Goal: Communication & Community: Participate in discussion

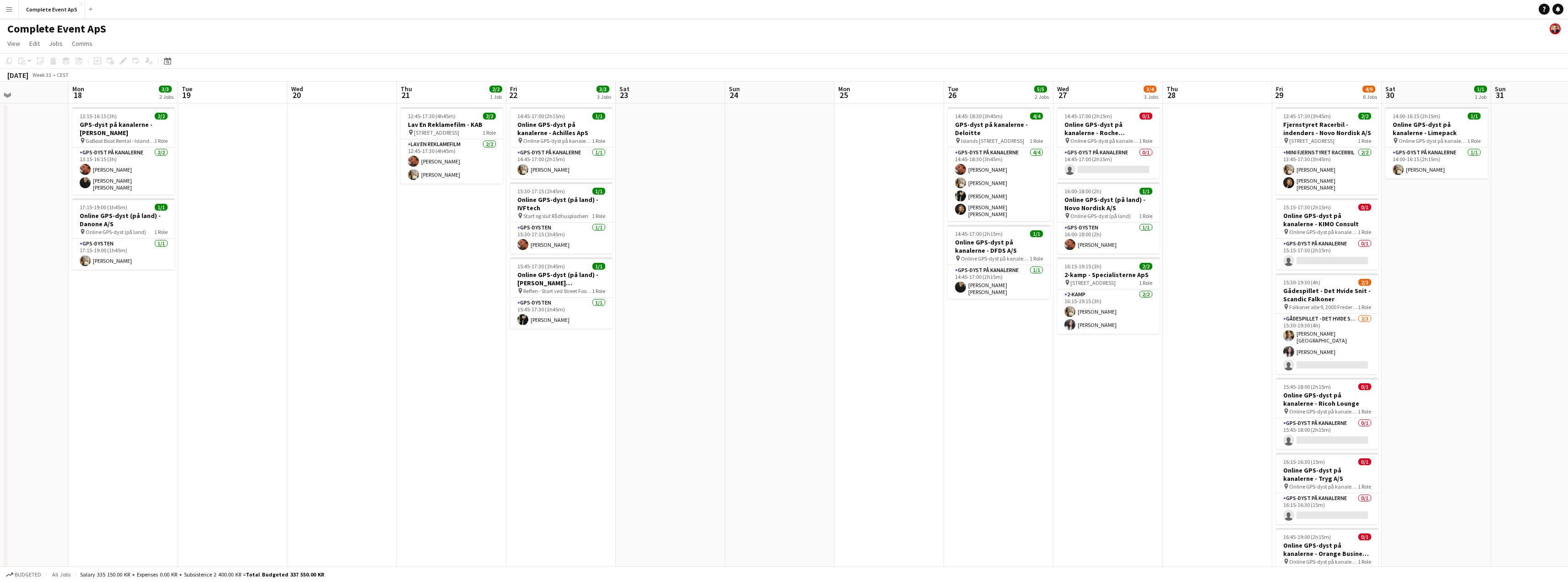
scroll to position [0, 370]
drag, startPoint x: 1023, startPoint y: 332, endPoint x: 433, endPoint y: 335, distance: 590.0
click at [433, 335] on app-calendar-viewport "Thu 14 Fri 15 6/6 3 Jobs Sat 16 Sun 17 Mon 18 3/3 2 Jobs Tue 19 Wed 20 Thu 21 2…" at bounding box center [784, 348] width 1568 height 535
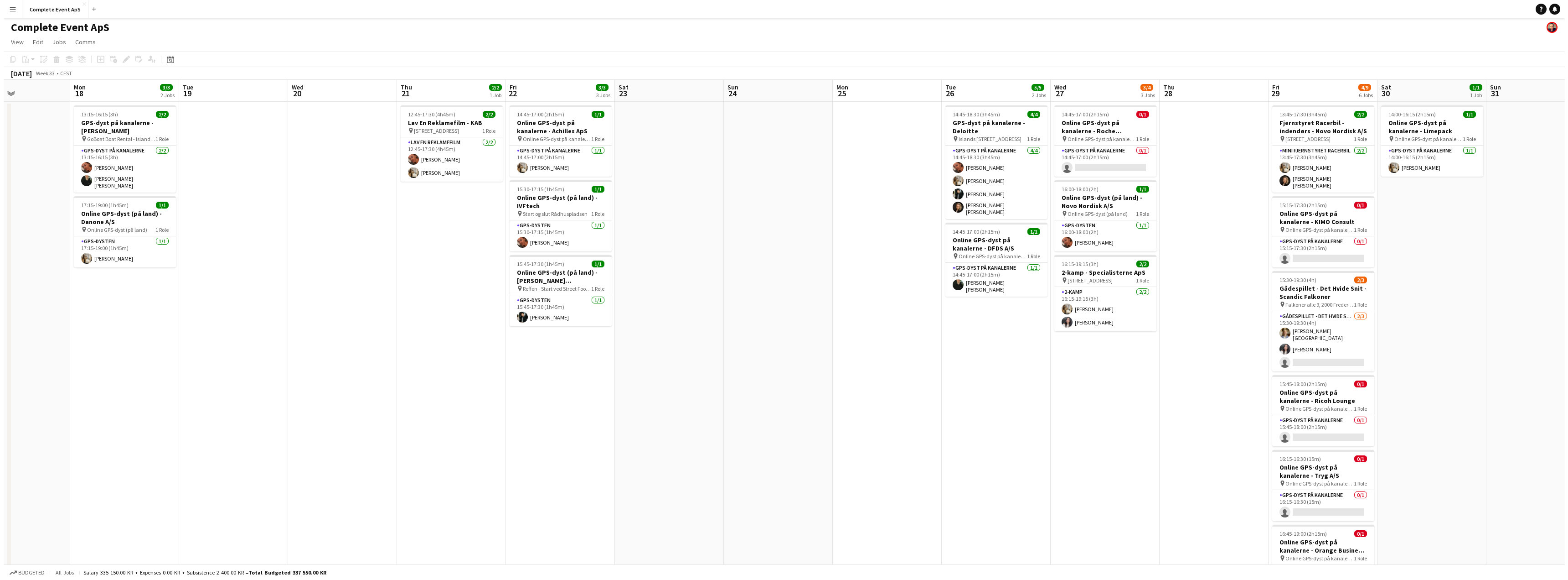
scroll to position [0, 0]
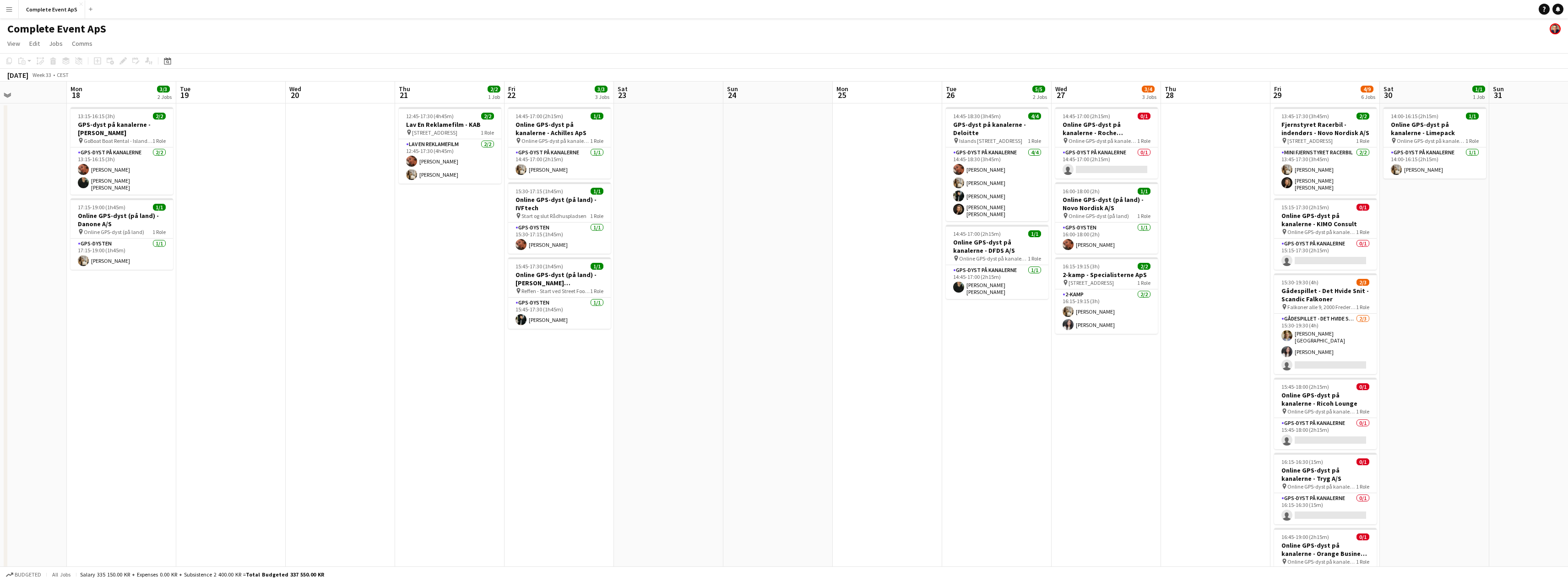
drag, startPoint x: 1558, startPoint y: 11, endPoint x: 1466, endPoint y: 11, distance: 92.0
click at [1558, 11] on icon at bounding box center [1558, 9] width 5 height 5
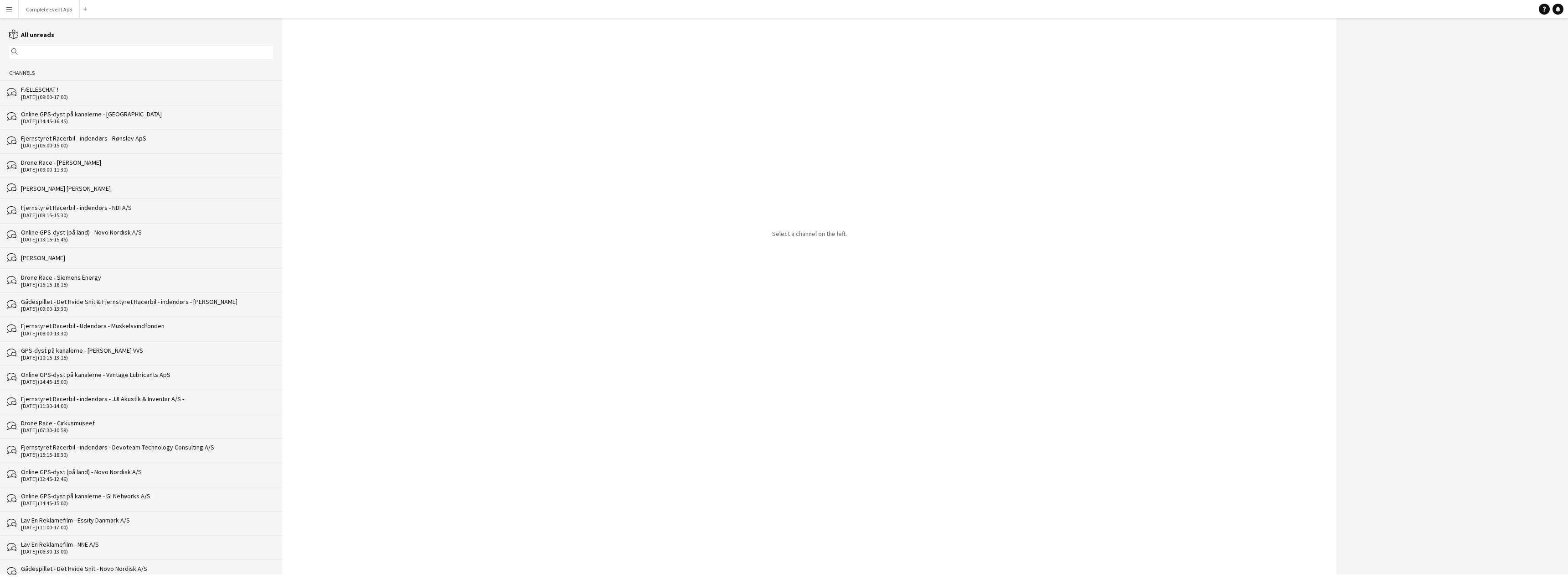
click at [105, 97] on div "[DATE] (09:00-17:00)" at bounding box center [147, 97] width 252 height 6
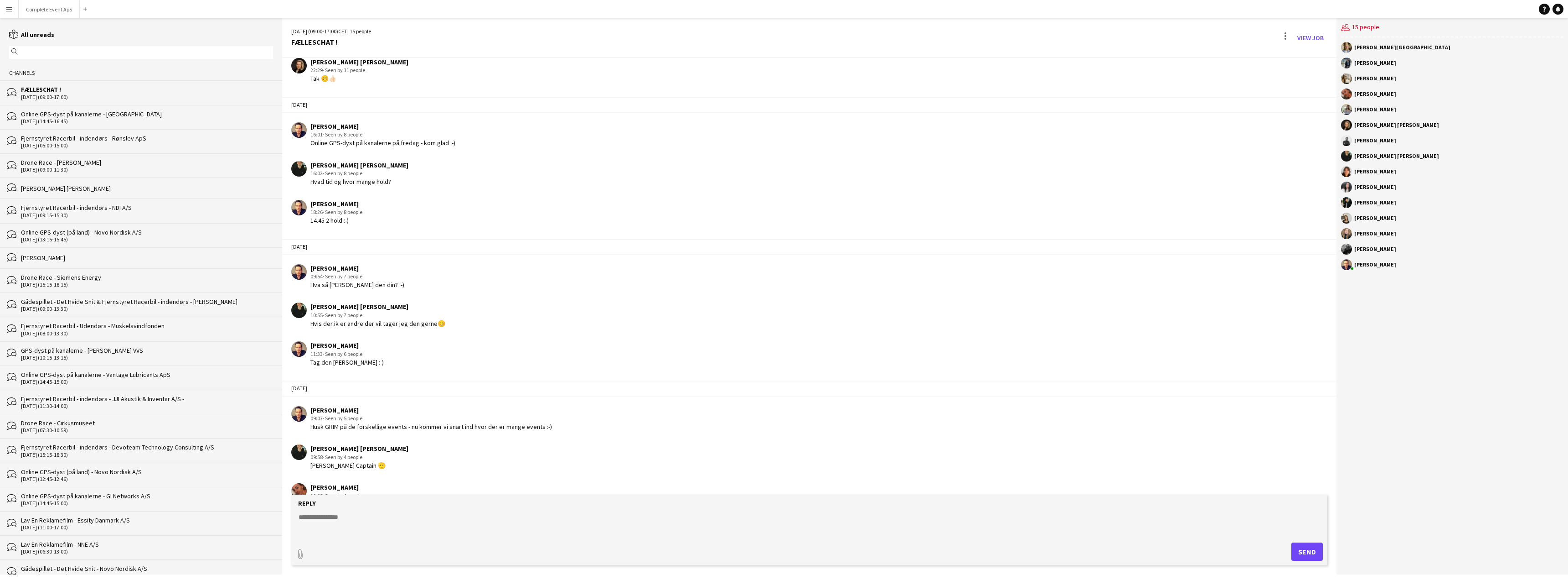
click at [389, 514] on textarea at bounding box center [811, 523] width 1027 height 24
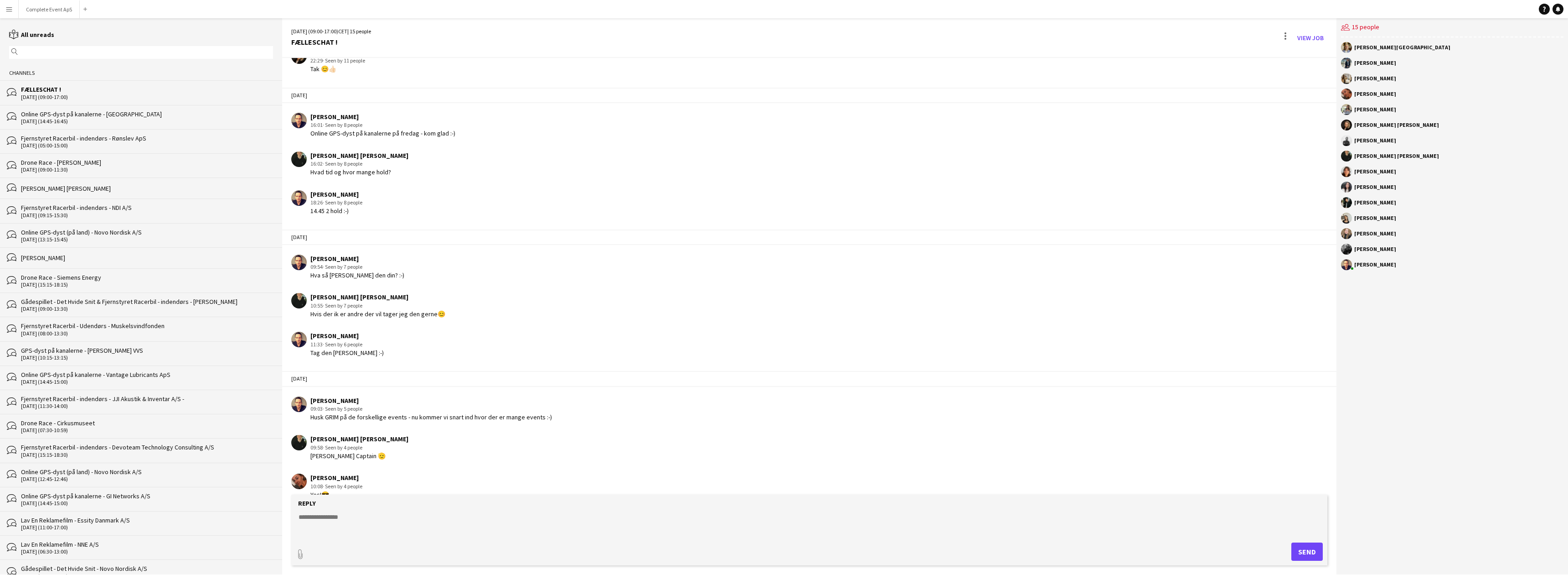
scroll to position [1418, 0]
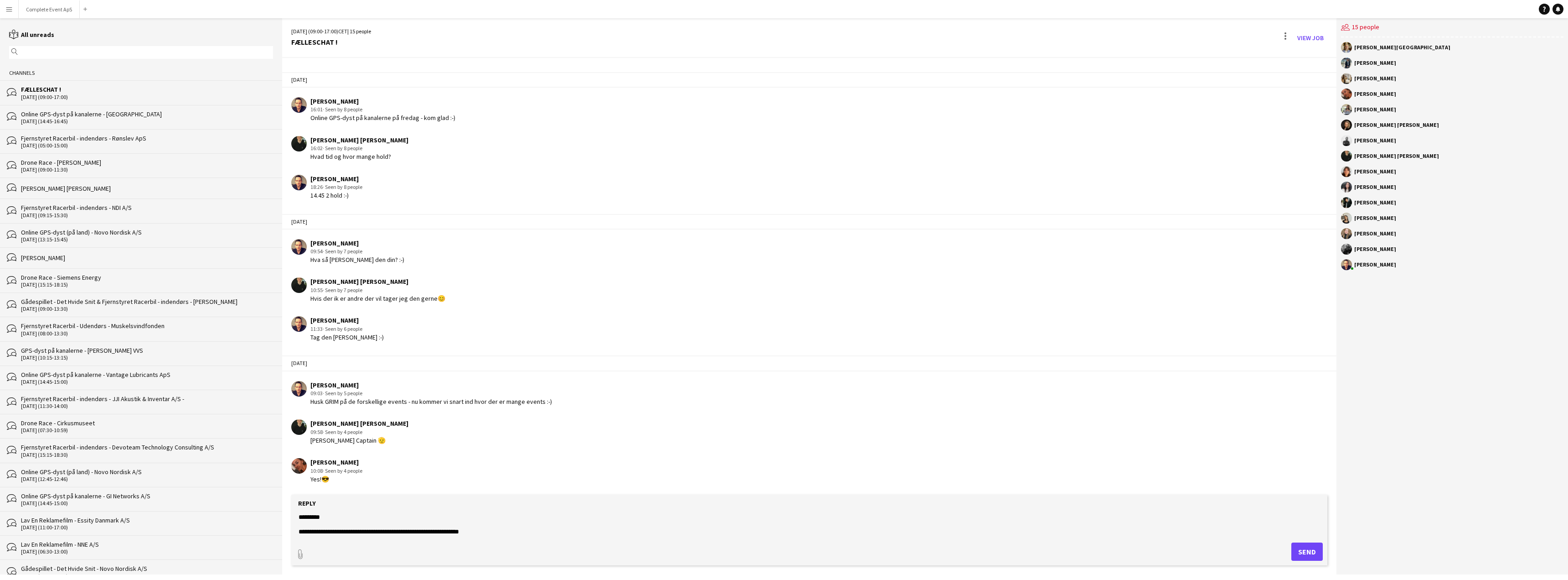
type textarea "**********"
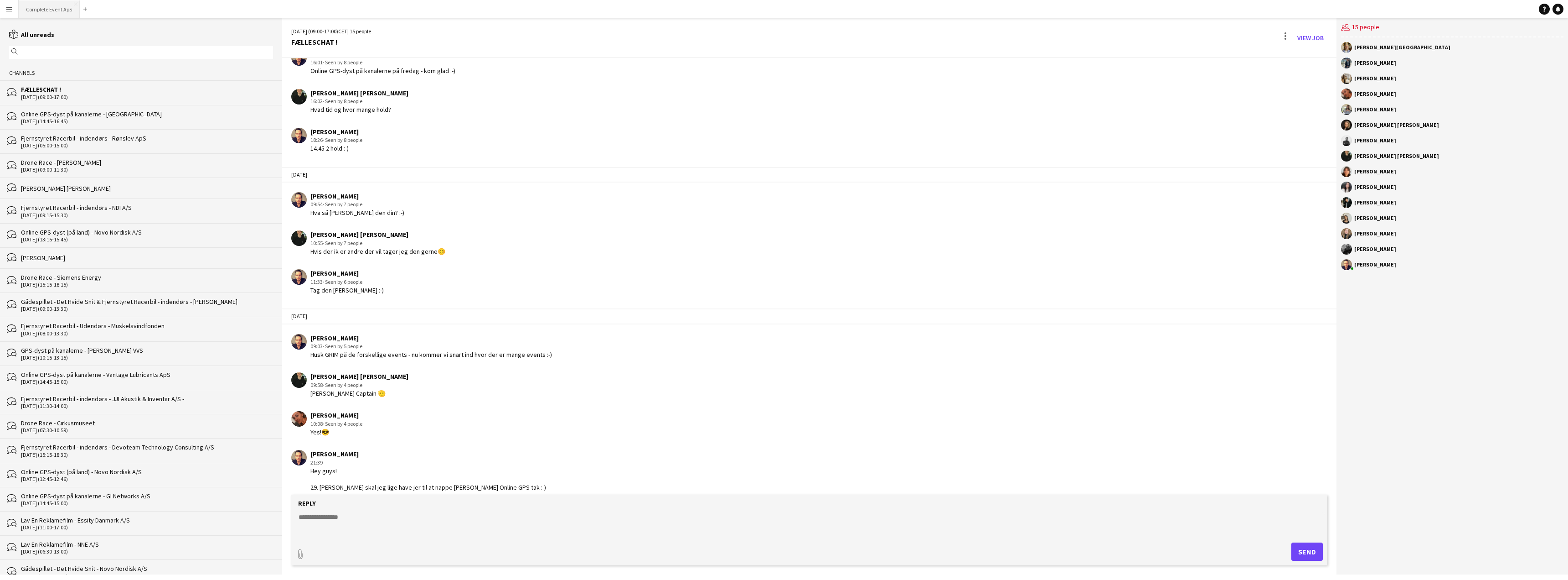
click at [50, 6] on button "Complete Event ApS Close" at bounding box center [49, 10] width 61 height 18
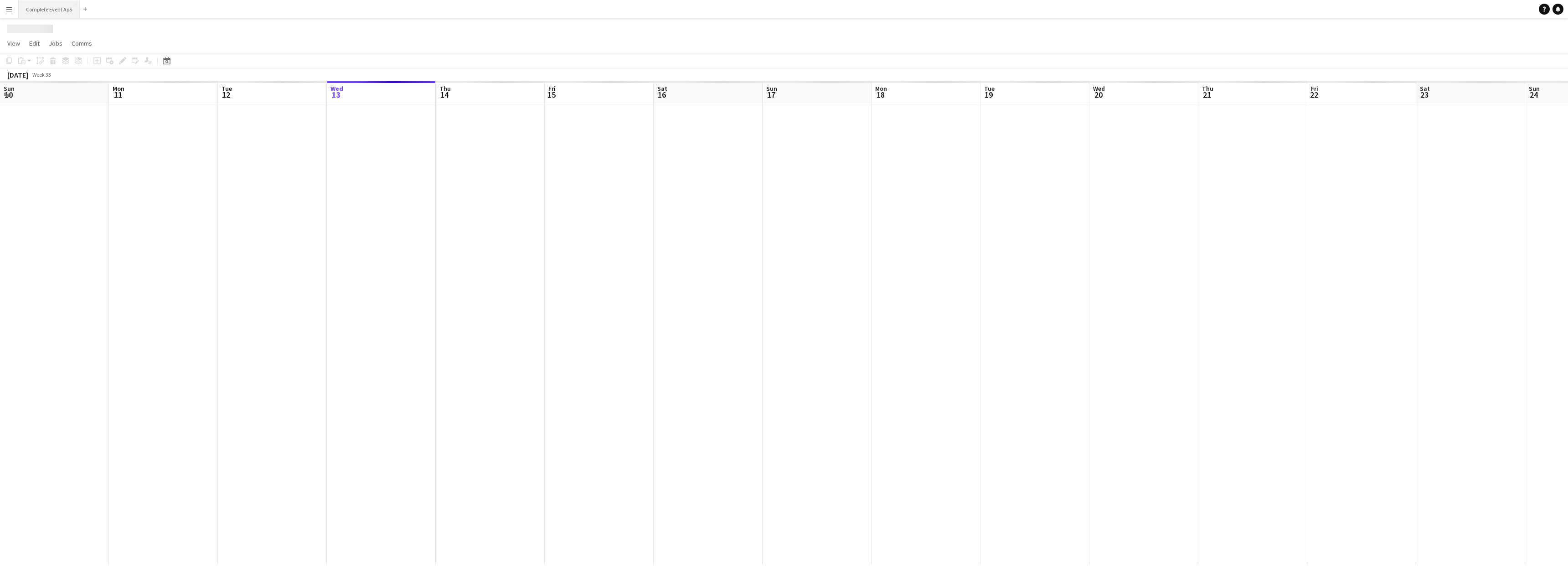
scroll to position [0, 218]
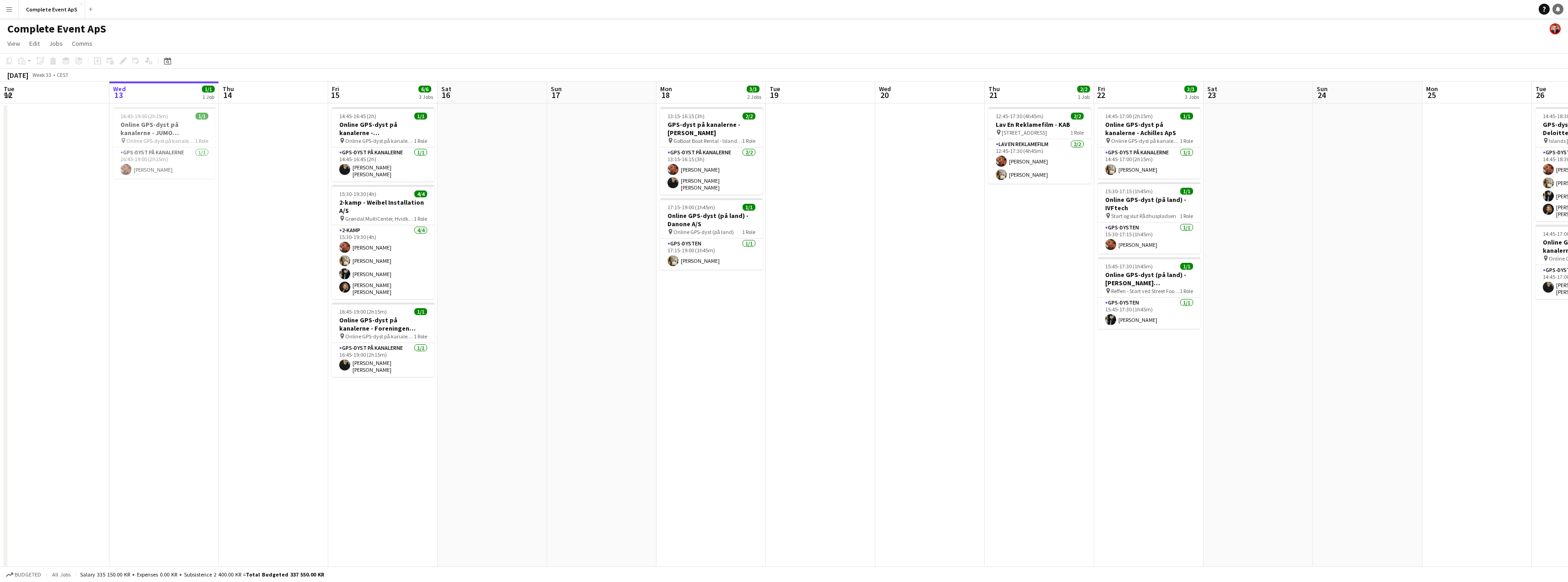
click at [1561, 8] on link "Notifications" at bounding box center [1557, 8] width 11 height 11
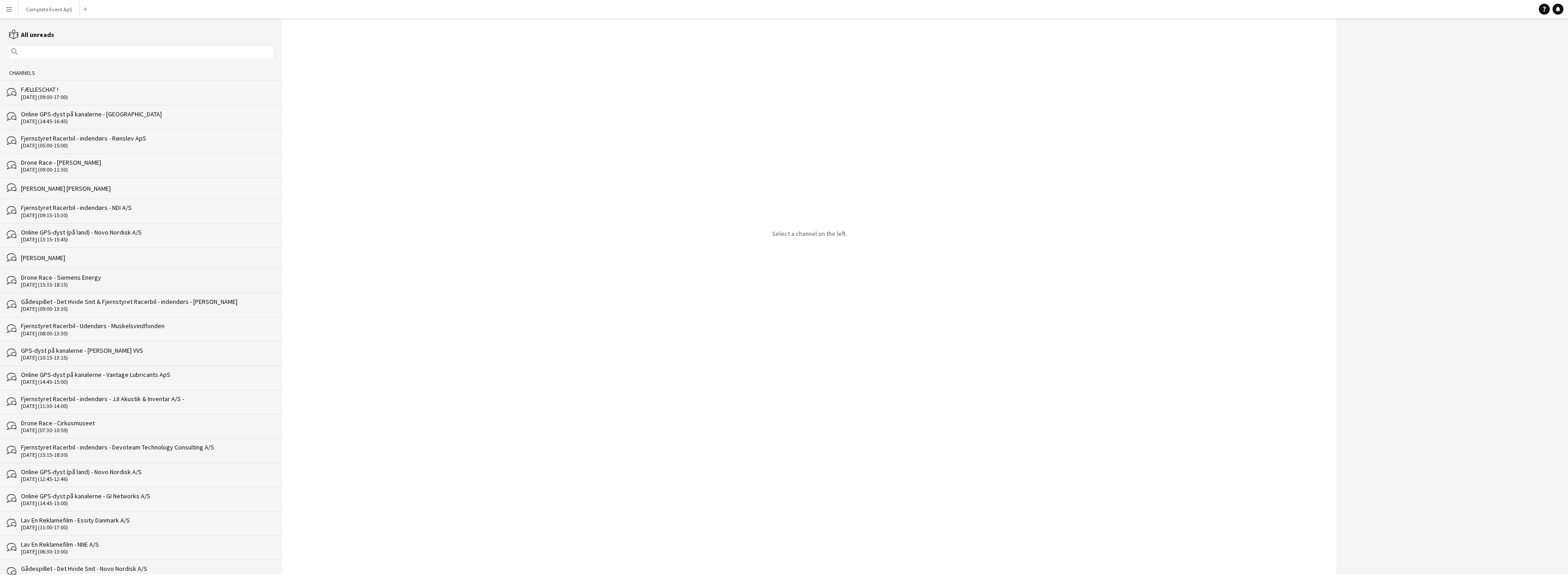
click at [61, 90] on div "FÆLLESCHAT !" at bounding box center [147, 89] width 252 height 8
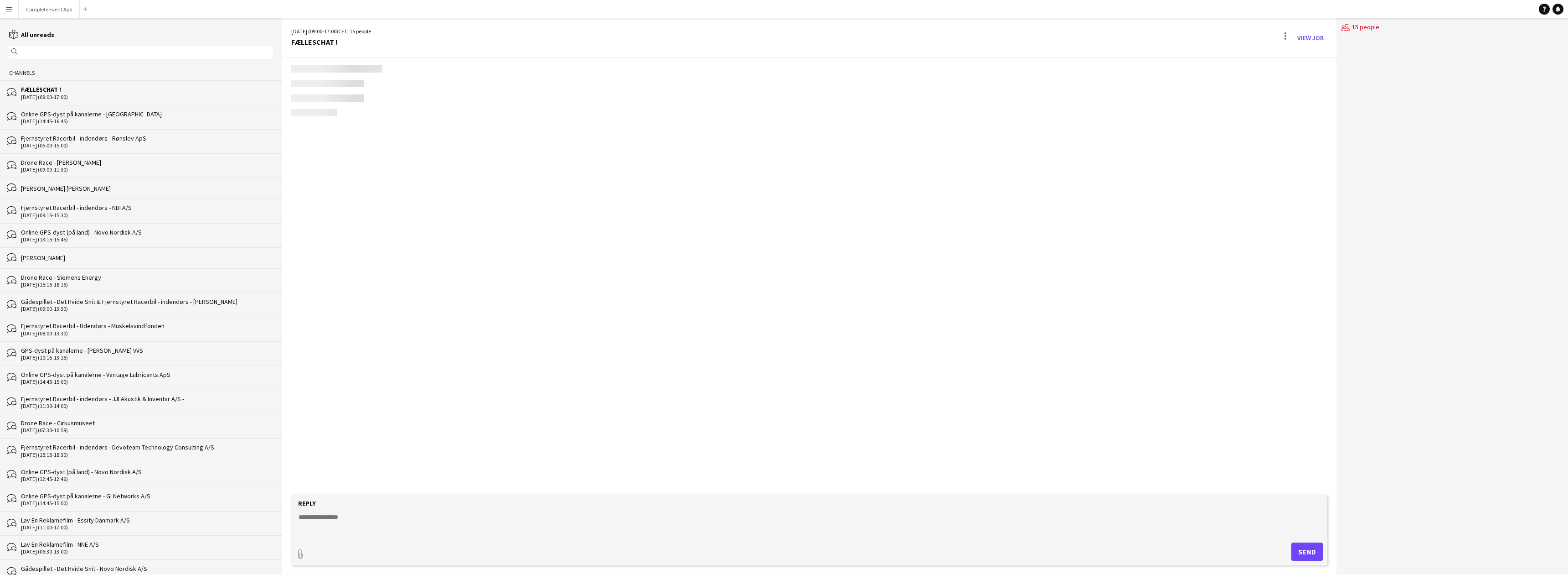
scroll to position [1434, 0]
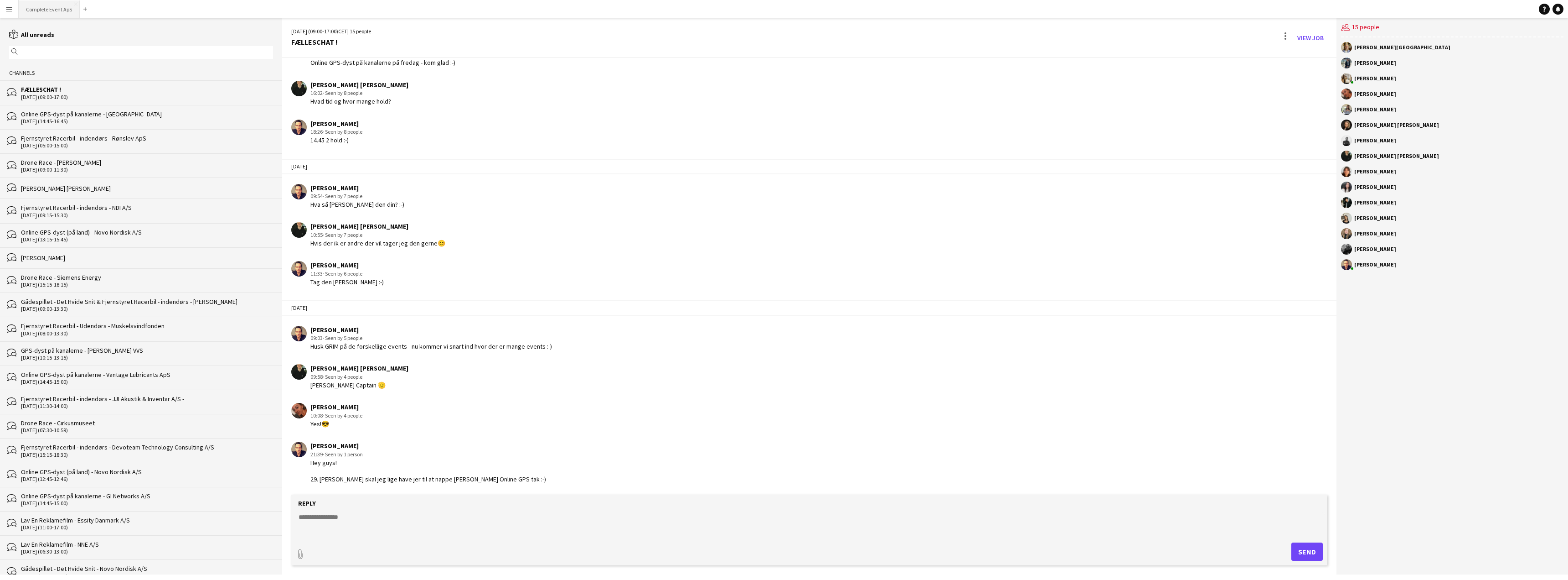
click at [67, 12] on button "Complete Event ApS Close" at bounding box center [49, 10] width 61 height 18
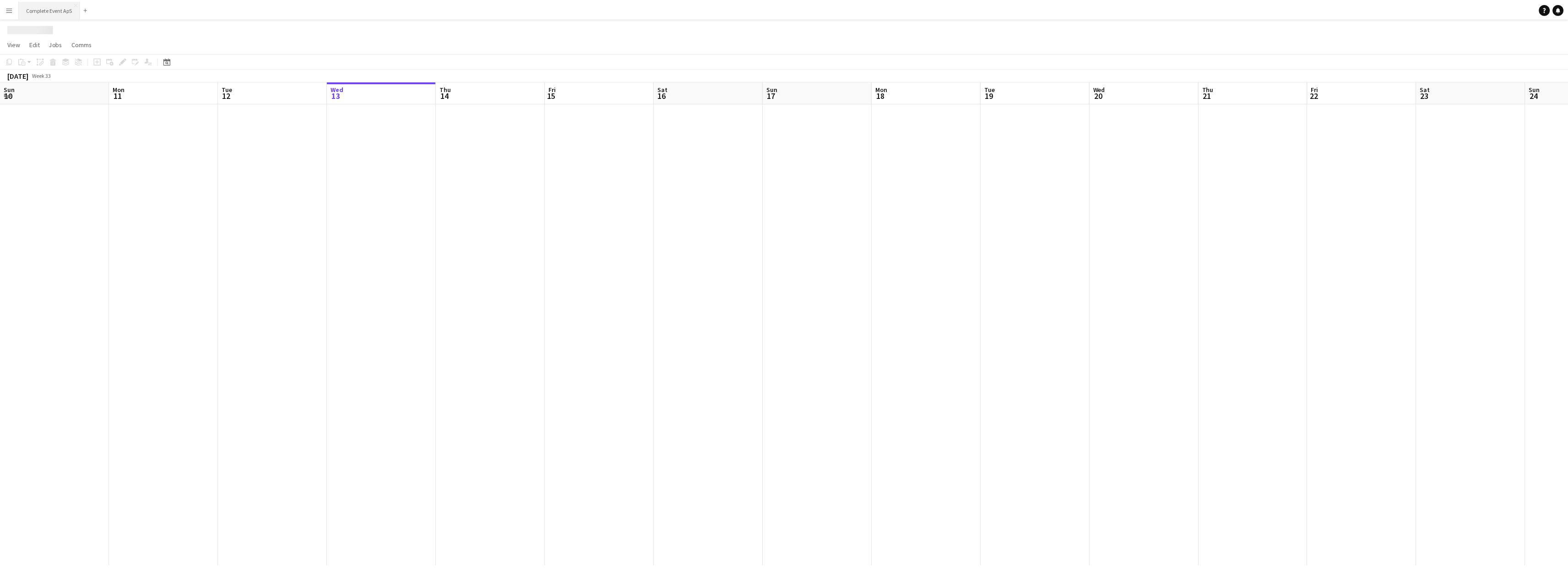
scroll to position [0, 219]
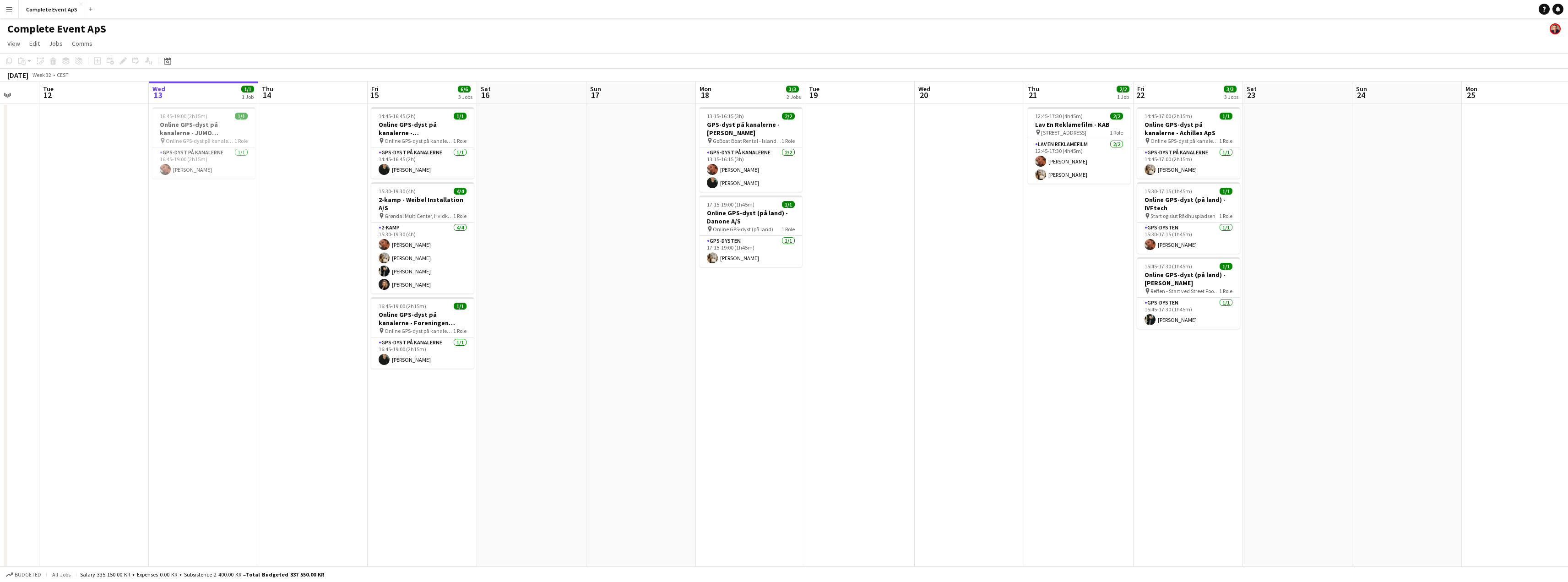
drag, startPoint x: 1193, startPoint y: 321, endPoint x: 473, endPoint y: 276, distance: 721.4
click at [488, 278] on app-calendar-viewport "Fri 8 Sat 9 Sun 10 2/2 1 Job Mon 11 Tue 12 Wed 13 1/1 1 Job Thu 14 Fri 15 6/6 3…" at bounding box center [784, 348] width 1568 height 535
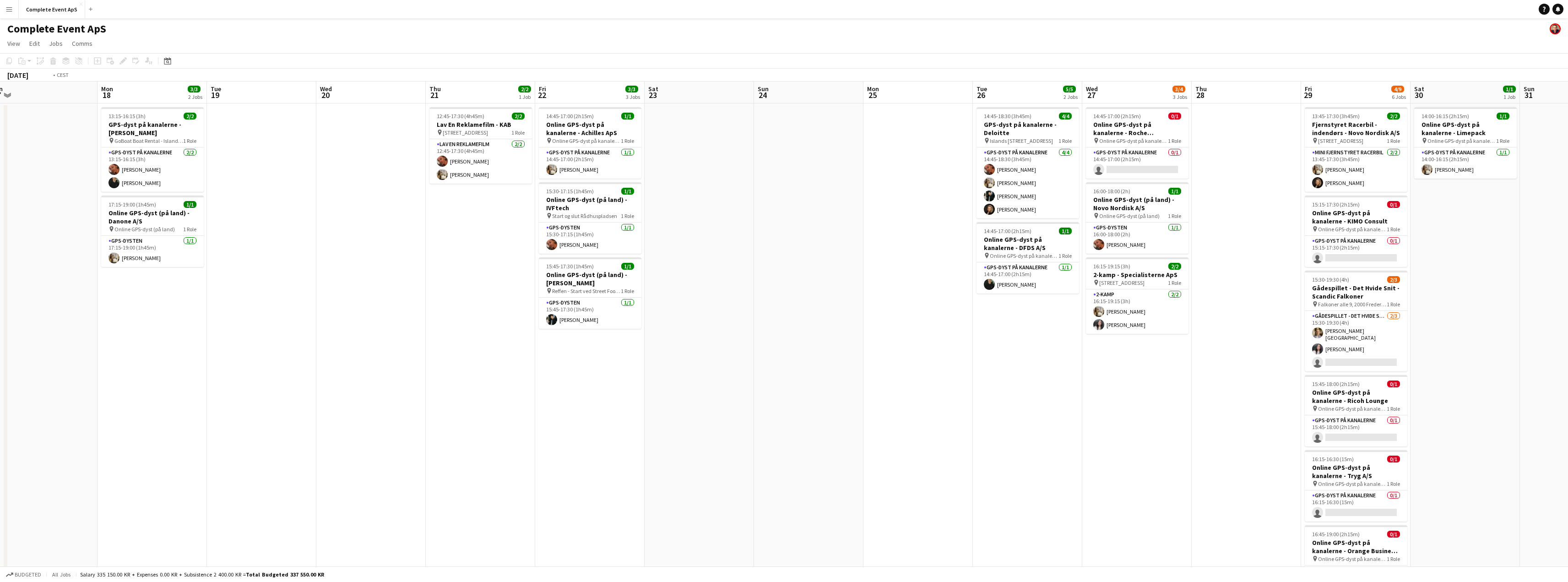
scroll to position [0, 251]
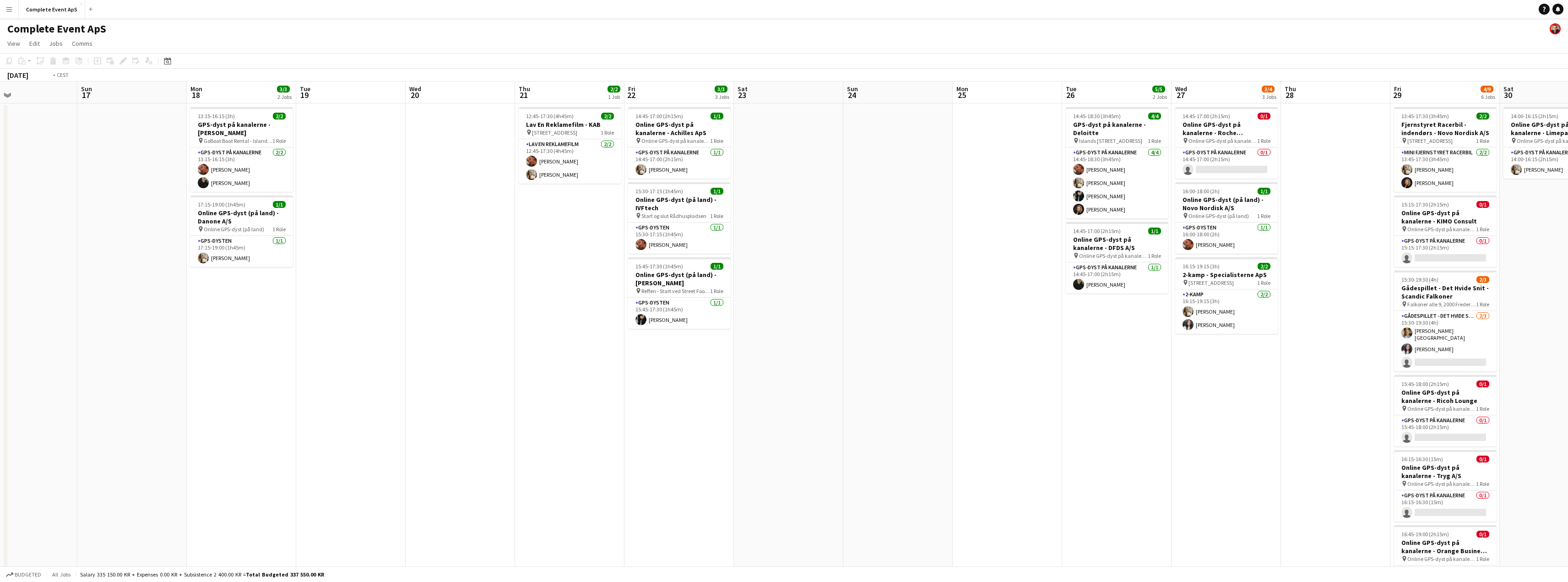
drag, startPoint x: 1134, startPoint y: 398, endPoint x: 848, endPoint y: 368, distance: 287.6
click at [848, 368] on app-calendar-viewport "Thu 14 Fri 15 6/6 3 Jobs Sat 16 Sun 17 Mon 18 3/3 2 Jobs Tue 19 Wed 20 Thu 21 2…" at bounding box center [784, 348] width 1568 height 535
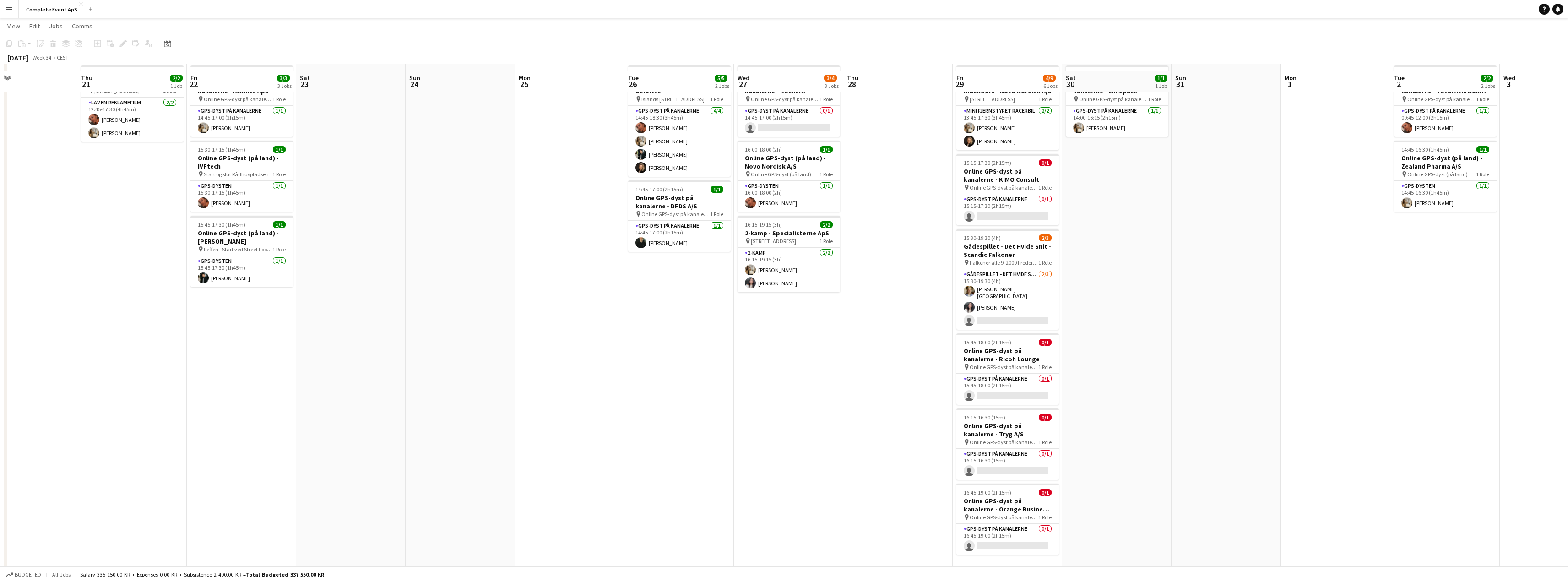
scroll to position [49, 0]
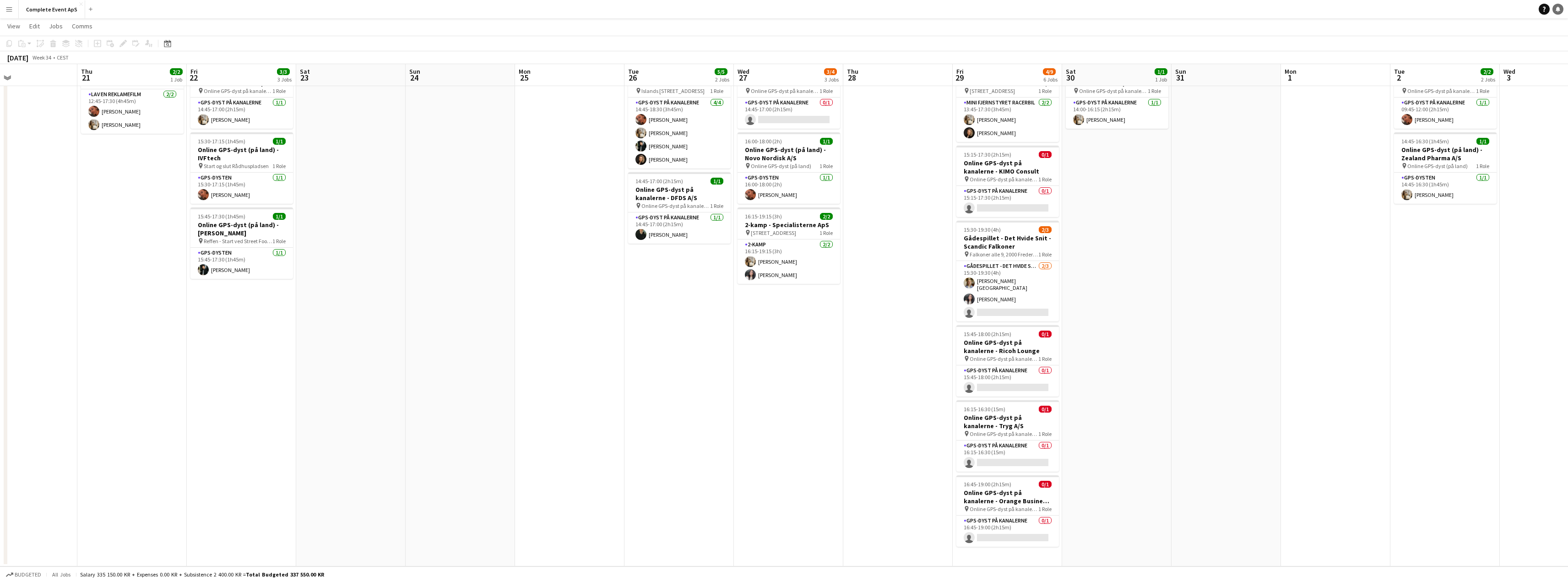
click at [1558, 6] on link "Notifications" at bounding box center [1557, 8] width 11 height 11
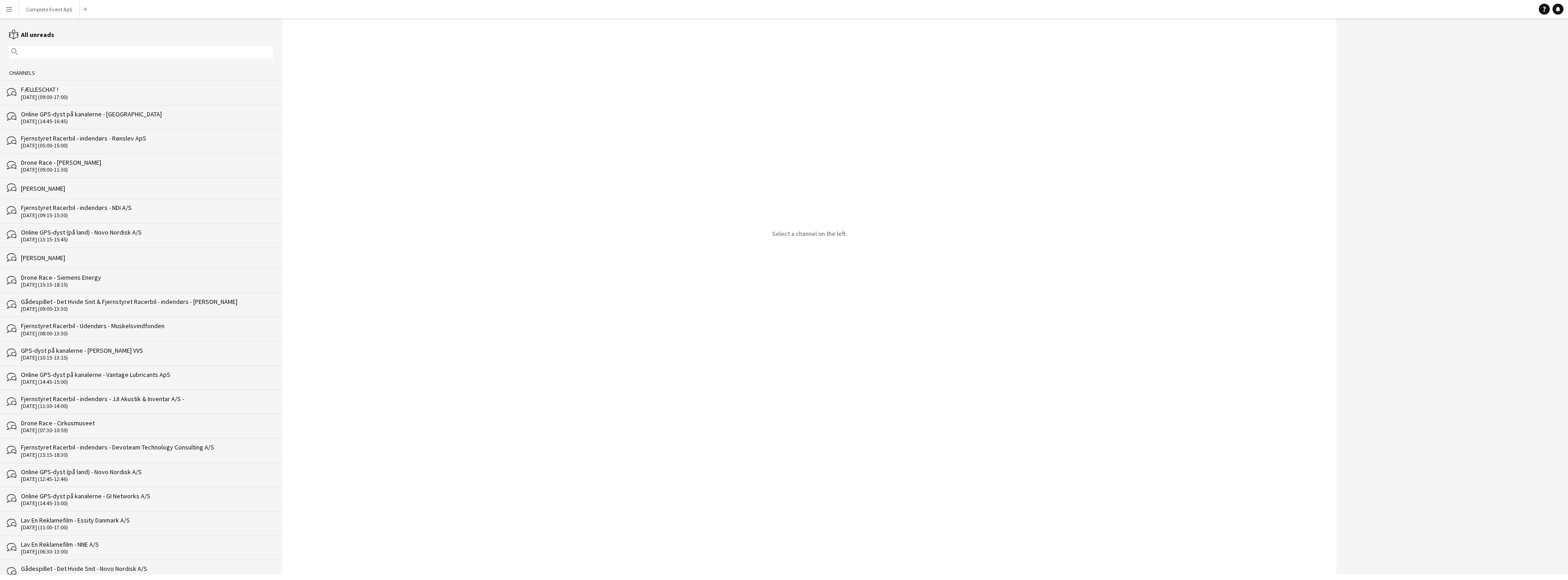
click at [67, 94] on div "[DATE] (09:00-17:00)" at bounding box center [147, 97] width 252 height 6
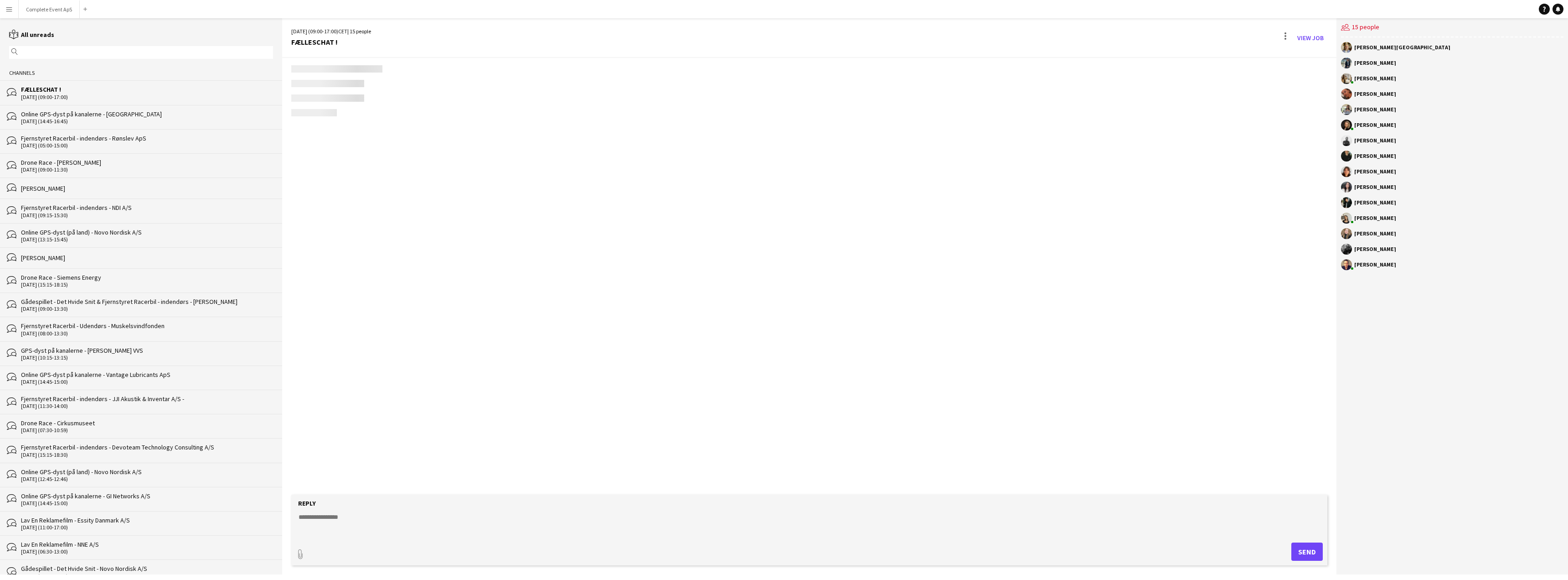
scroll to position [1434, 0]
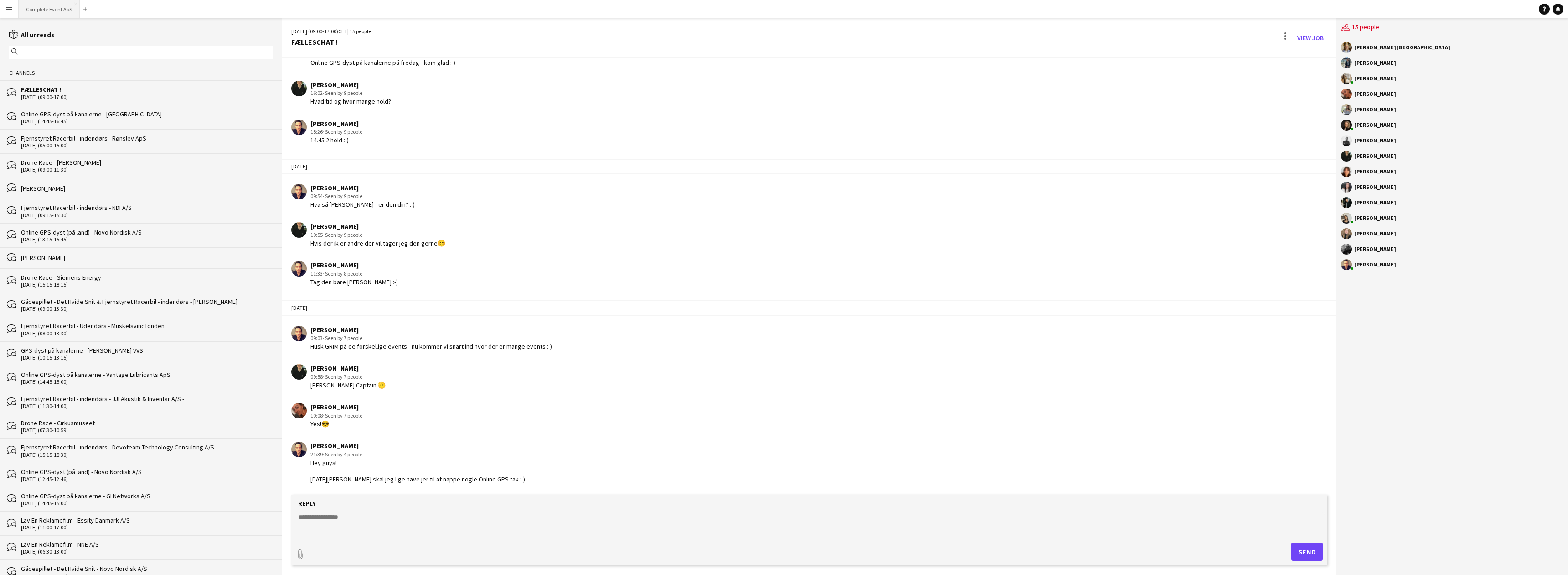
click at [43, 11] on button "Complete Event ApS Close" at bounding box center [49, 10] width 61 height 18
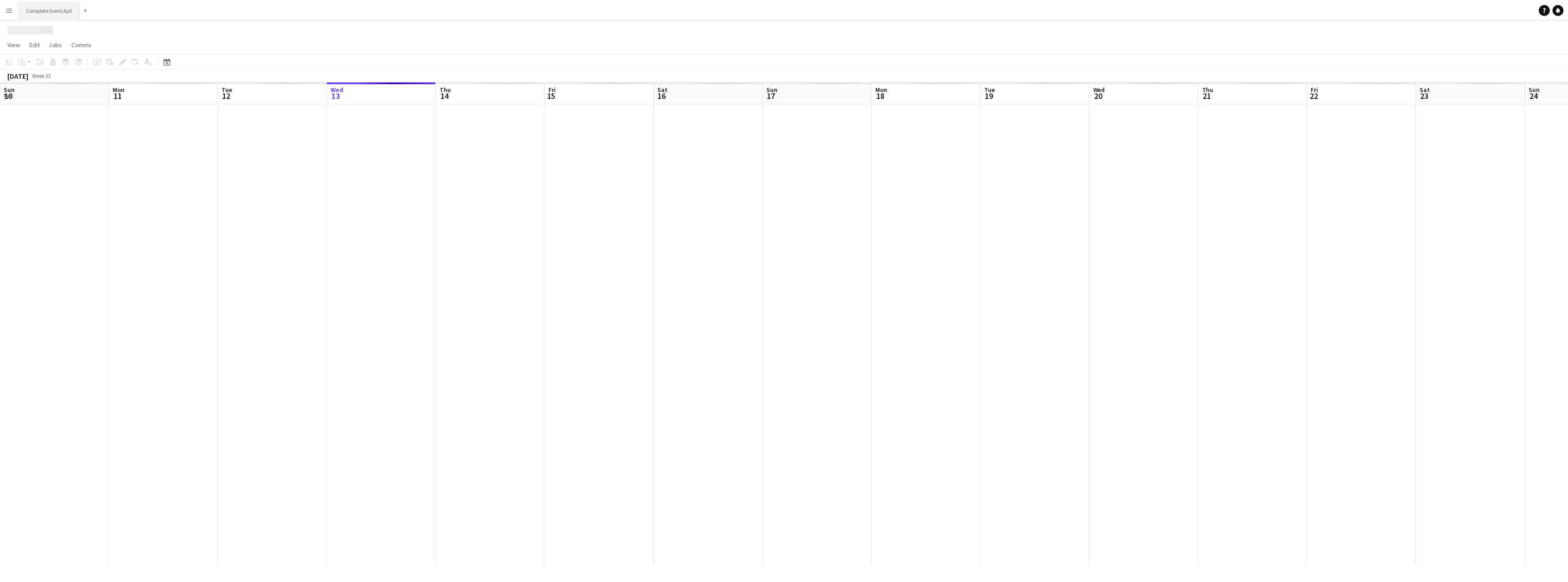
scroll to position [0, 219]
